Goal: Transaction & Acquisition: Subscribe to service/newsletter

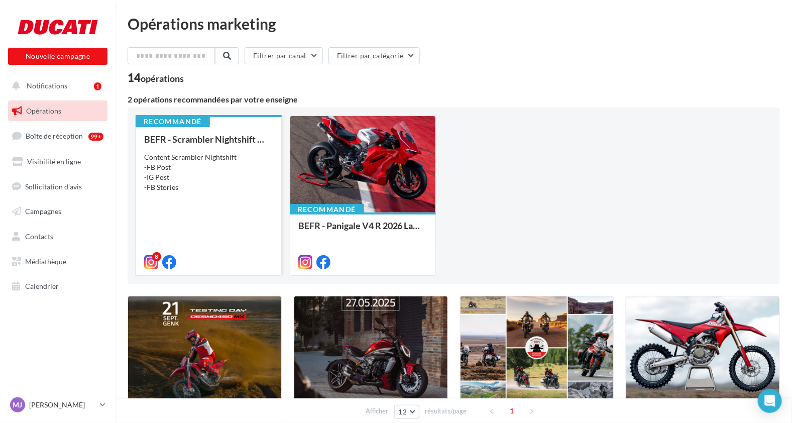
click at [185, 204] on div "BEFR - Scrambler Nightshift 2026 Launch Content Scrambler Nightshift -FB Post -…" at bounding box center [208, 200] width 129 height 132
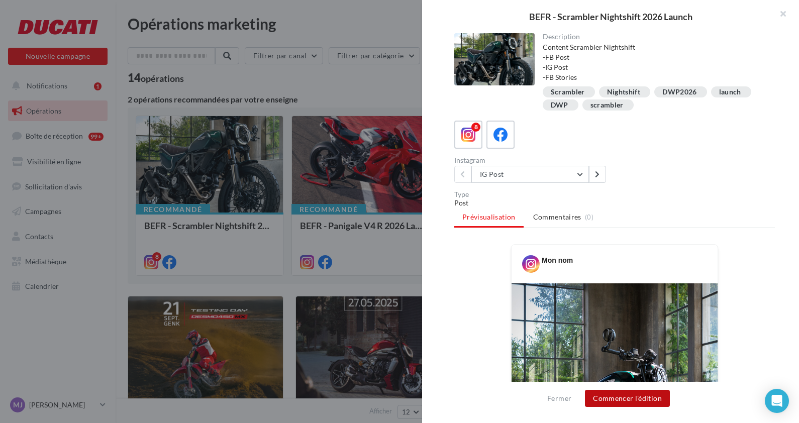
click at [619, 401] on button "Commencer l'édition" at bounding box center [627, 398] width 85 height 17
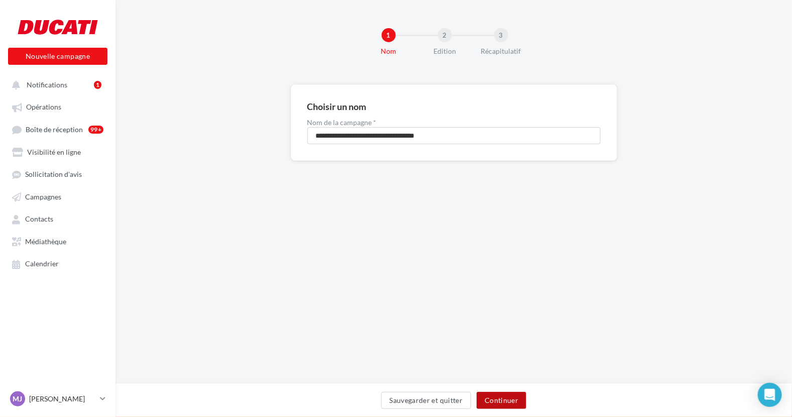
click at [501, 405] on button "Continuer" at bounding box center [502, 400] width 50 height 17
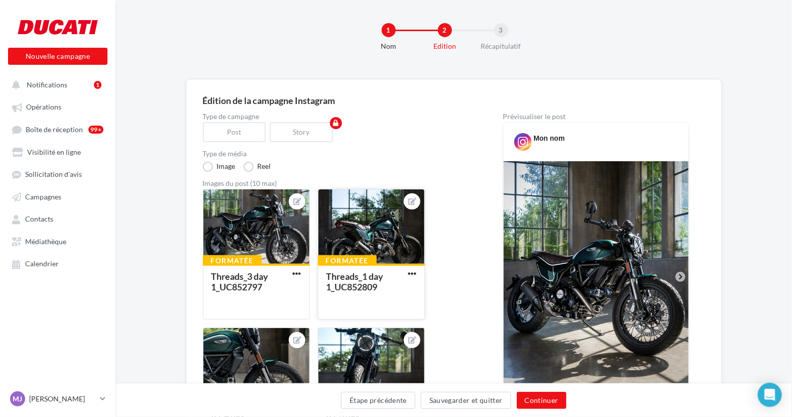
scroll to position [159, 0]
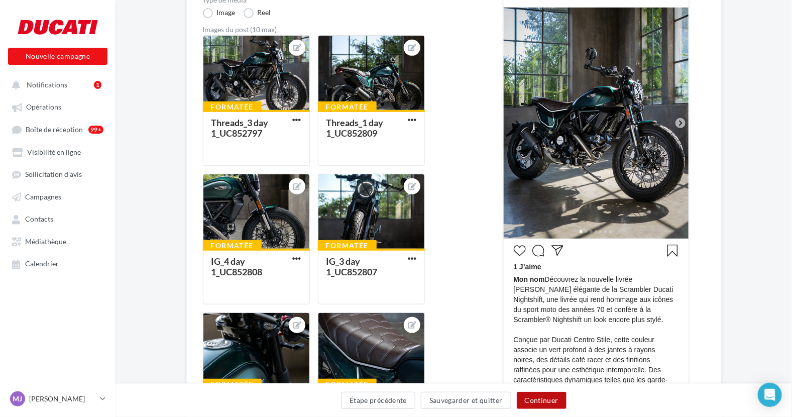
click at [548, 402] on button "Continuer" at bounding box center [542, 400] width 50 height 17
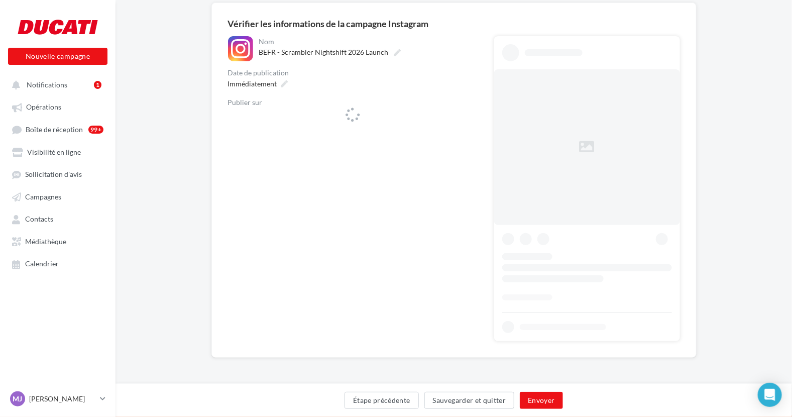
scroll to position [81, 0]
click at [548, 402] on button "Envoyer" at bounding box center [541, 400] width 43 height 17
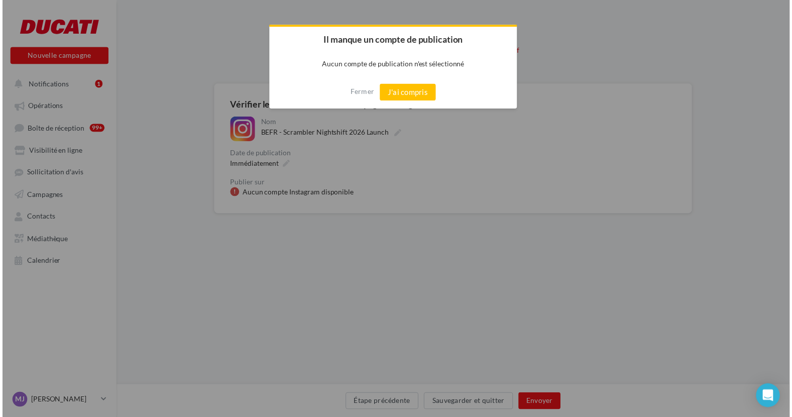
scroll to position [0, 0]
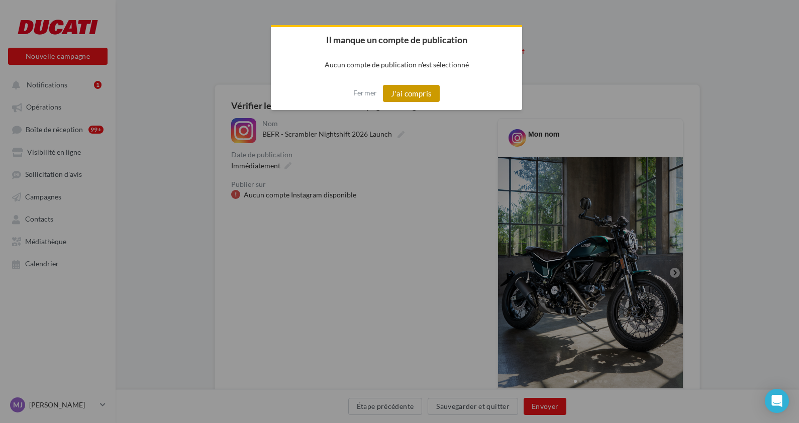
click at [410, 93] on button "J'ai compris" at bounding box center [411, 93] width 57 height 17
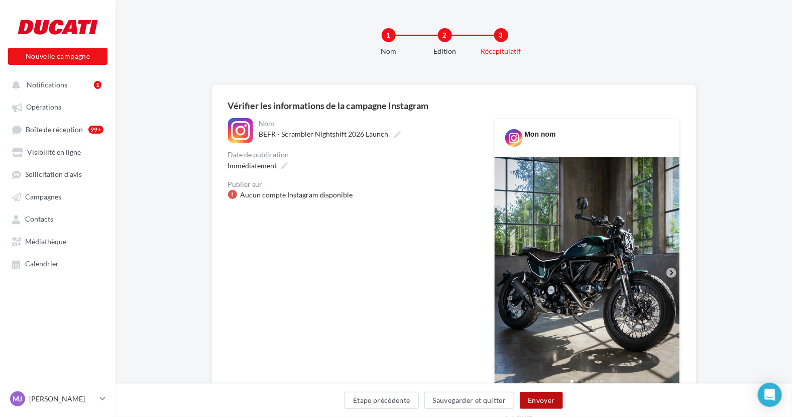
click at [547, 399] on button "Envoyer" at bounding box center [541, 400] width 43 height 17
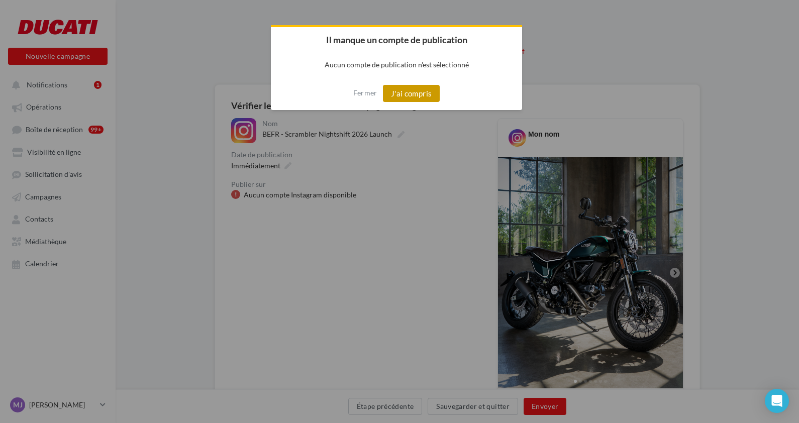
click at [412, 91] on button "J'ai compris" at bounding box center [411, 93] width 57 height 17
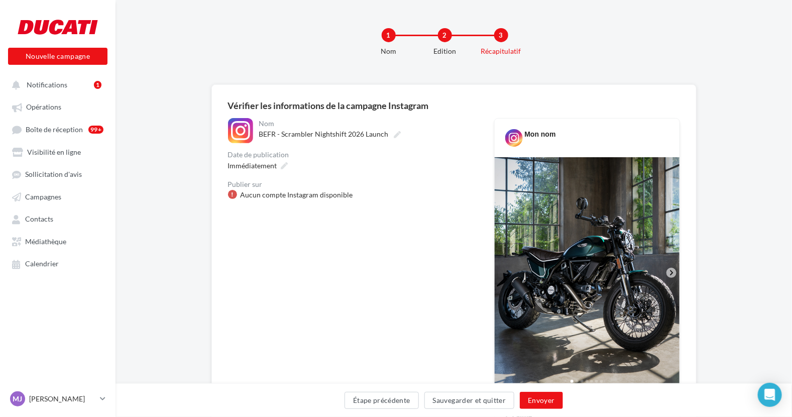
click at [288, 198] on div "Aucun compte Instagram disponible" at bounding box center [297, 195] width 113 height 10
click at [211, 193] on div "**********" at bounding box center [453, 418] width 485 height 669
click at [269, 170] on span "Immédiatement" at bounding box center [252, 166] width 49 height 10
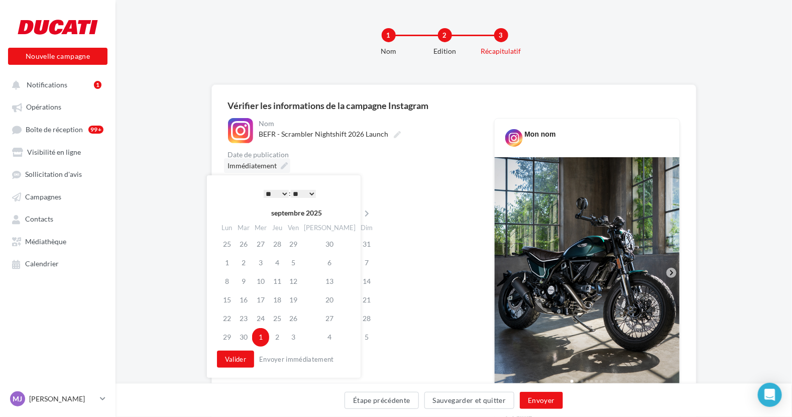
click at [269, 170] on span "Immédiatement" at bounding box center [252, 166] width 49 height 10
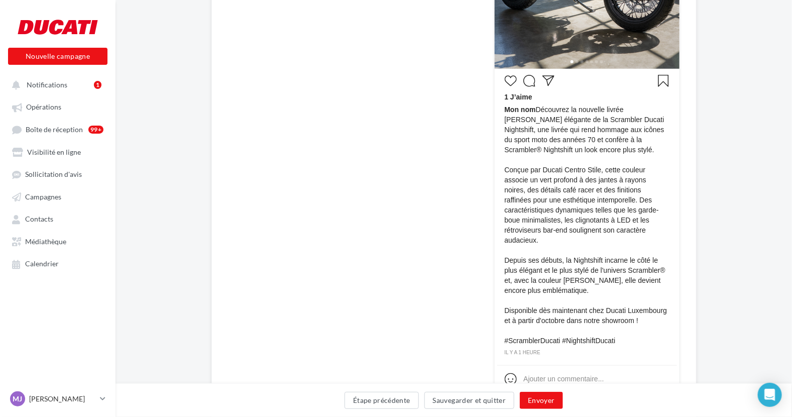
scroll to position [385, 0]
